Goal: Transaction & Acquisition: Register for event/course

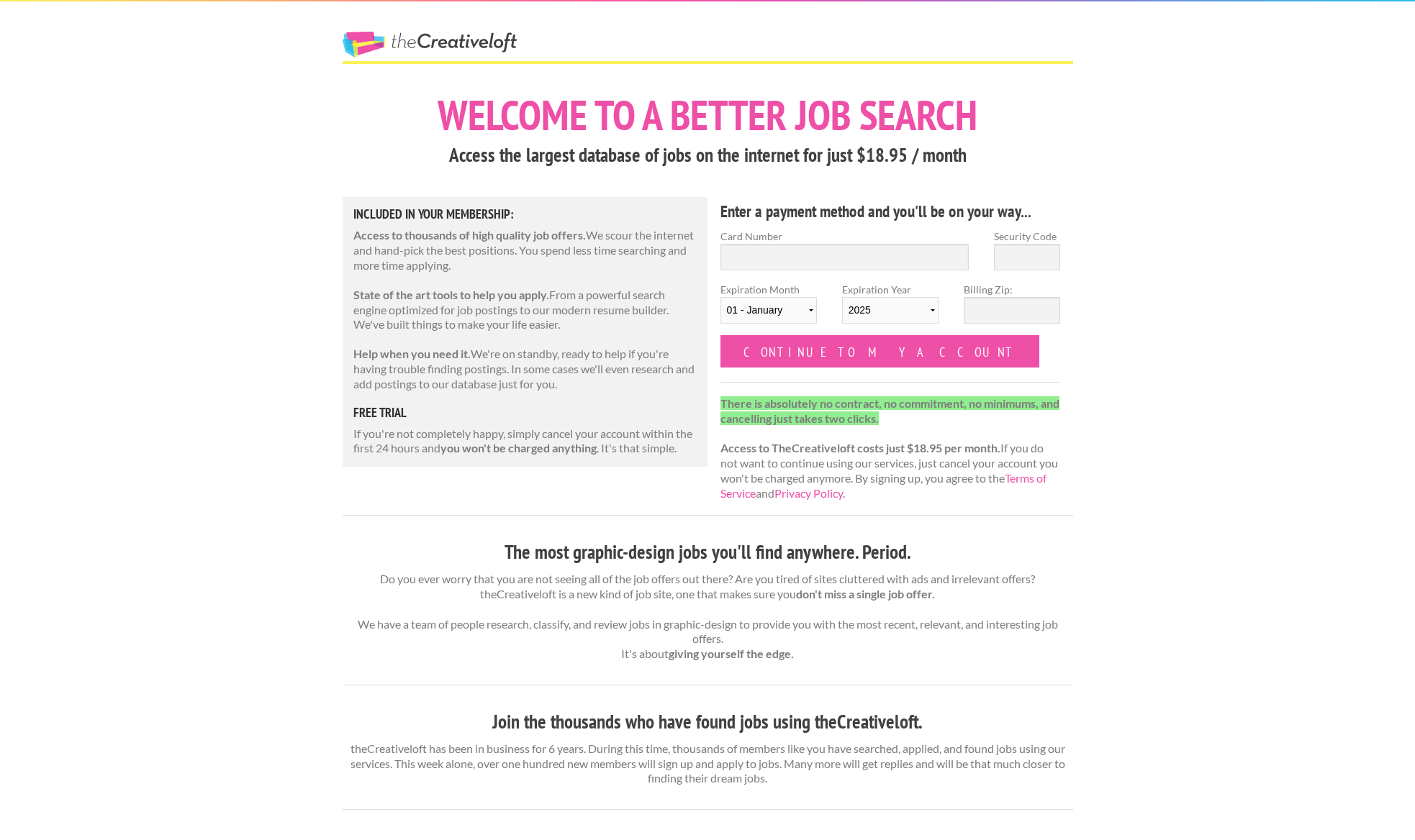
click at [310, 141] on div "The Creative Loft Welcome to a better job search Access the largest database of…" at bounding box center [708, 749] width 1415 height 1499
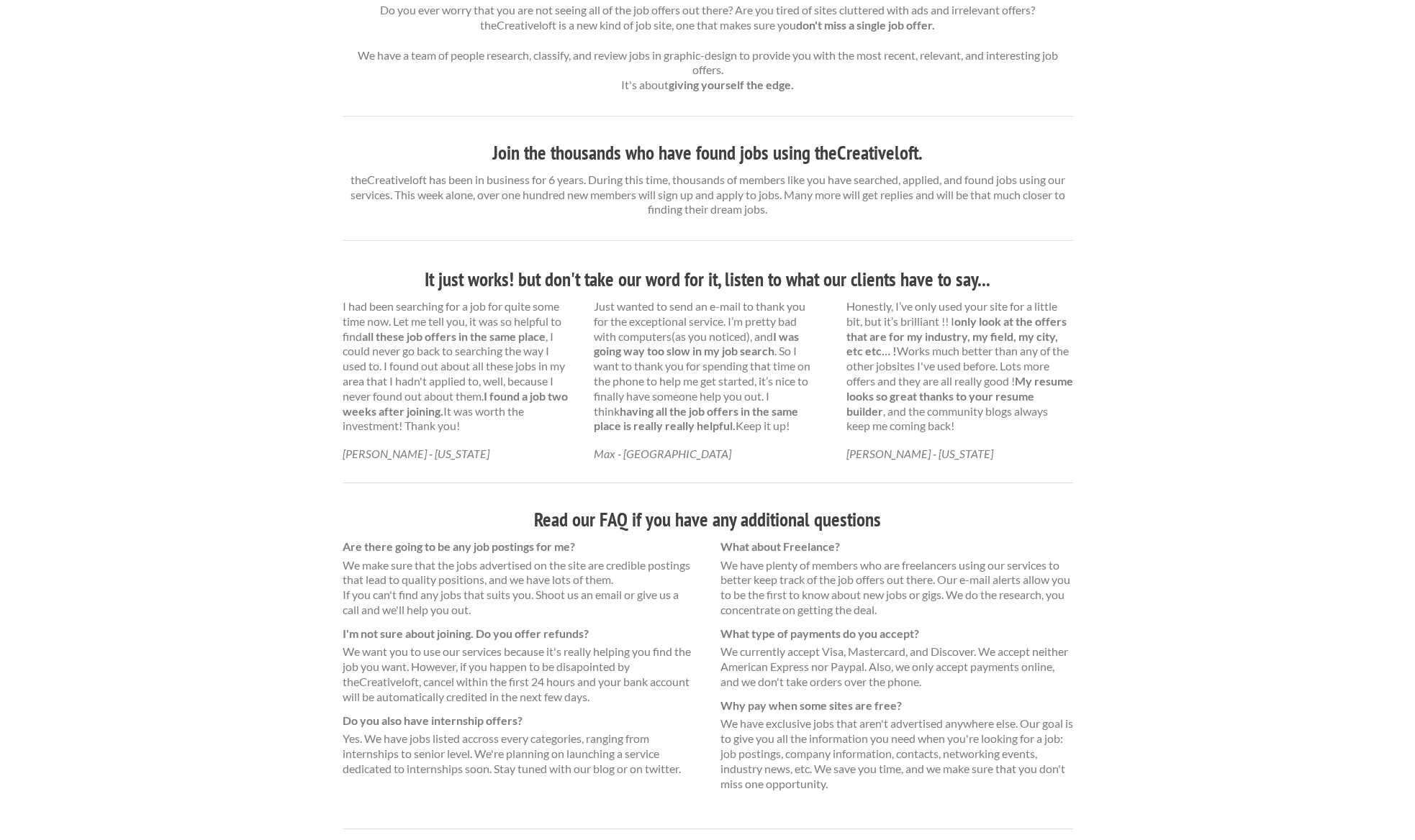
scroll to position [659, 0]
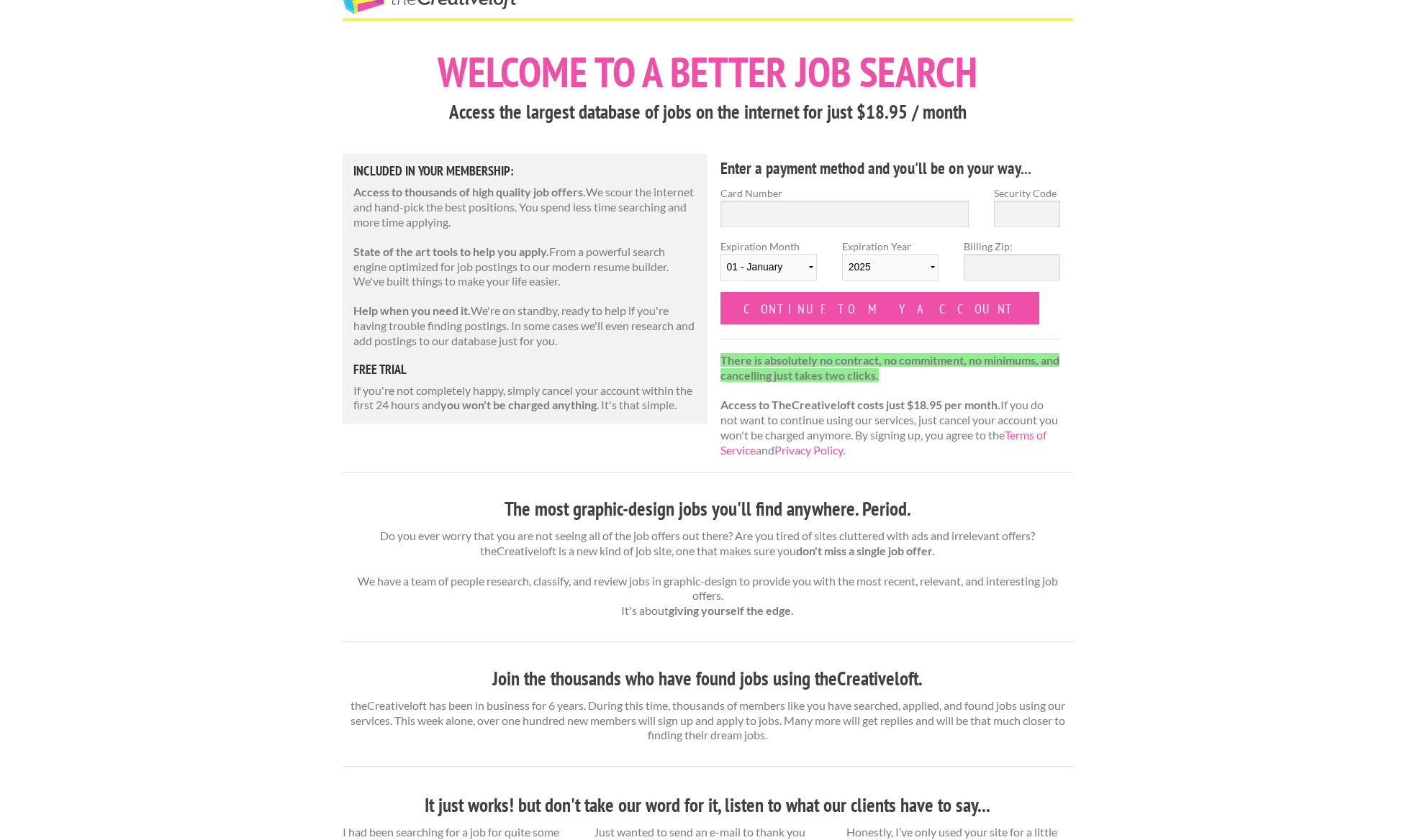
scroll to position [59, 0]
